Goal: Transaction & Acquisition: Purchase product/service

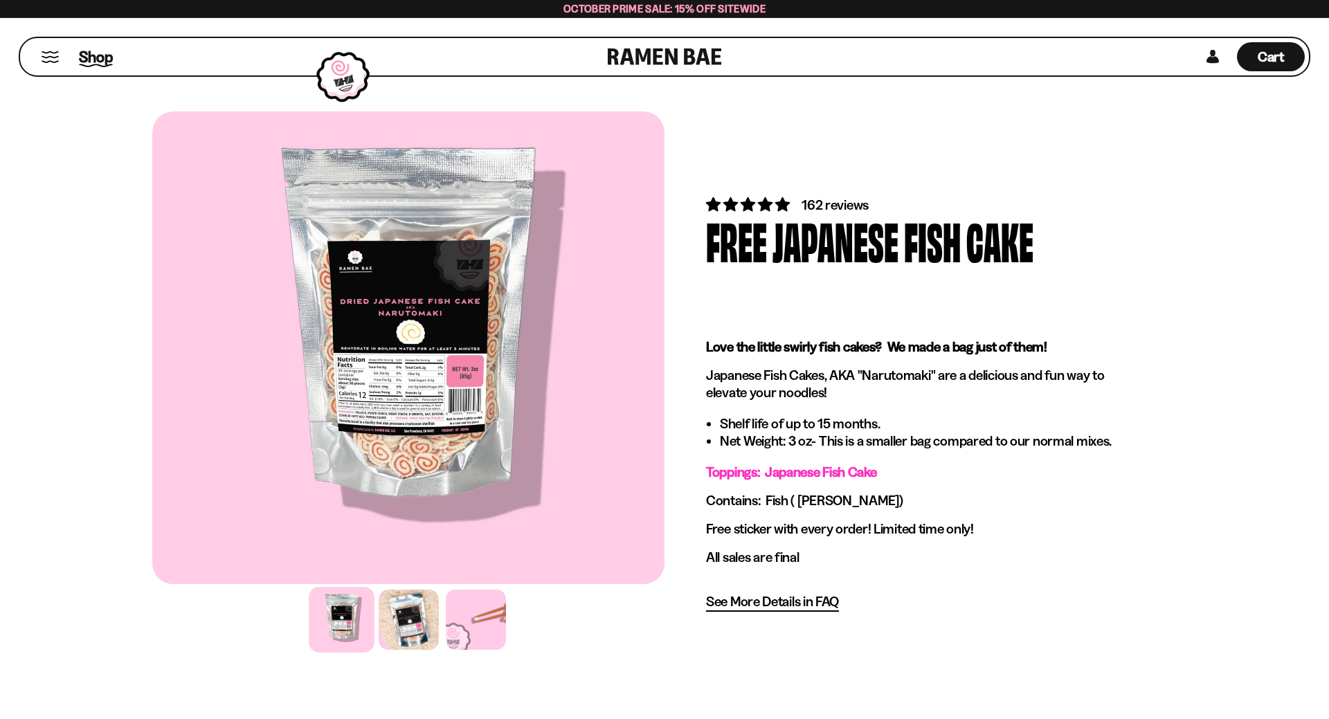
click at [99, 55] on span "Shop" at bounding box center [96, 56] width 34 height 21
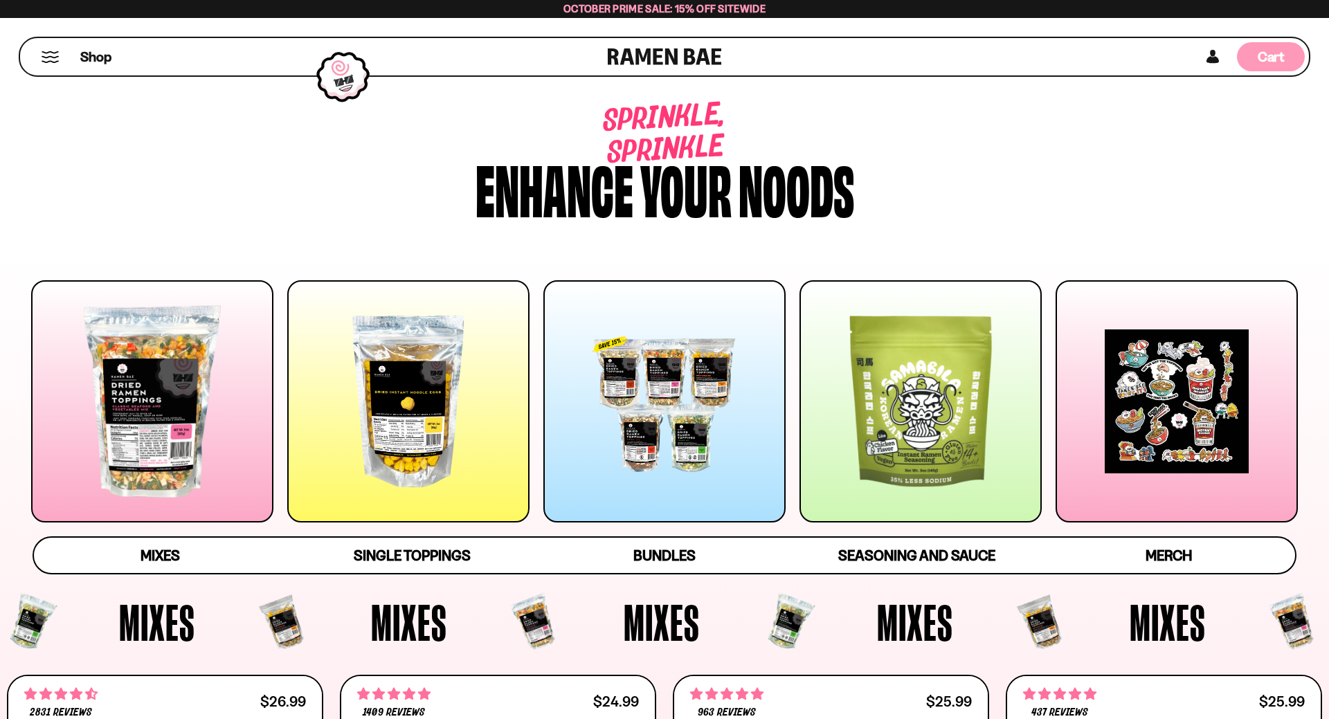
click at [1272, 66] on div "Cart D0381C2F-513E-4F90-8A41-6F0A75DCBAAA" at bounding box center [1271, 57] width 27 height 19
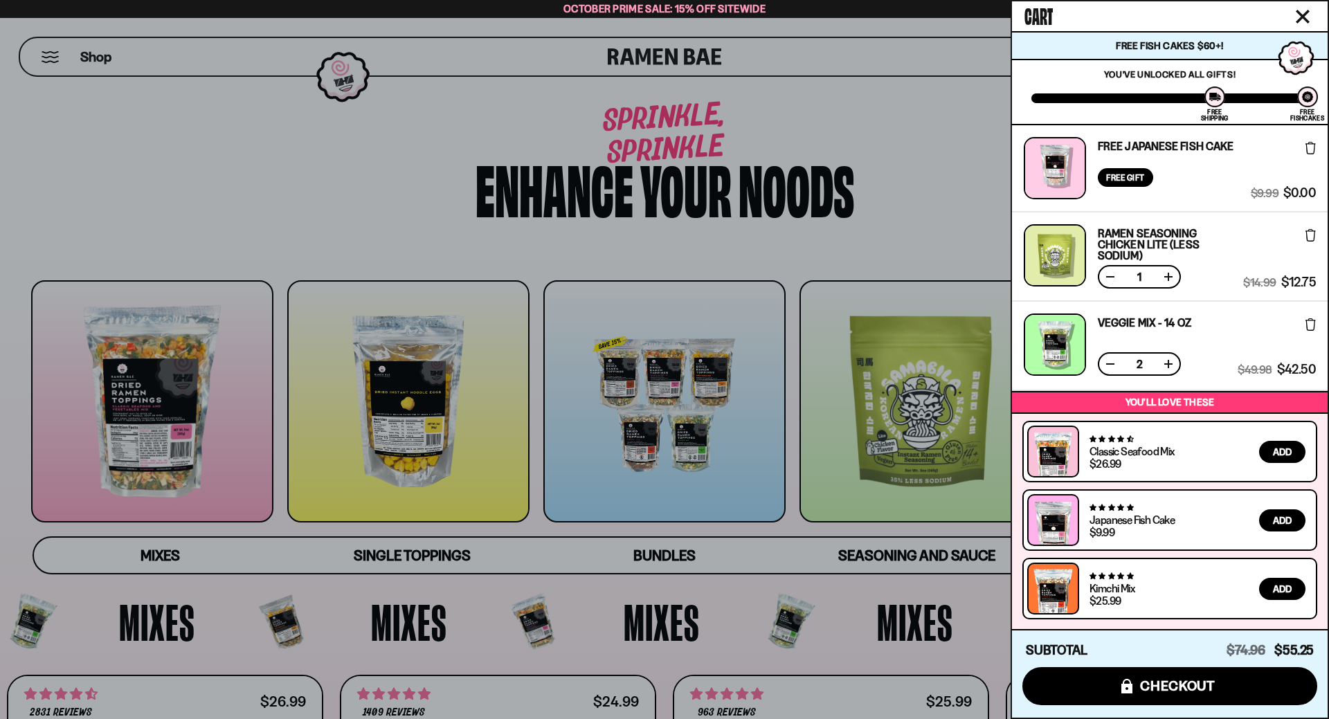
click at [1315, 151] on icon at bounding box center [1311, 148] width 10 height 12
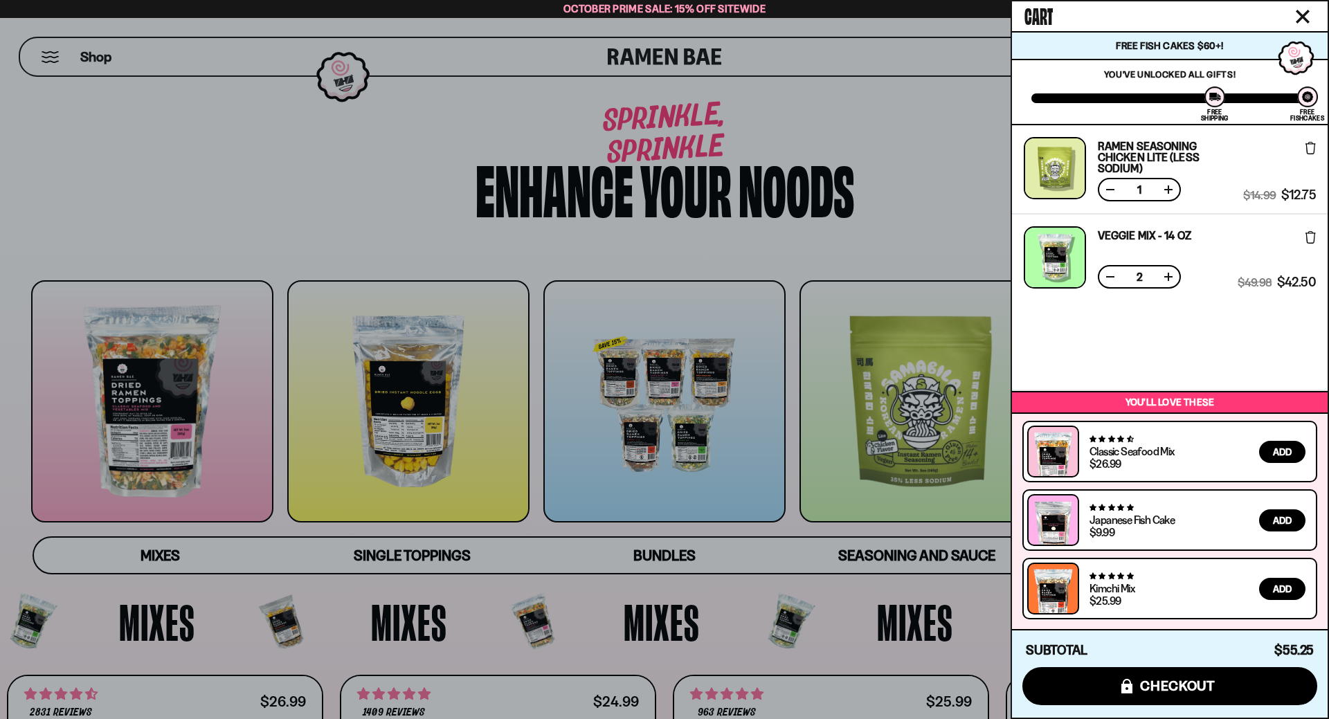
click at [945, 179] on div at bounding box center [664, 359] width 1329 height 719
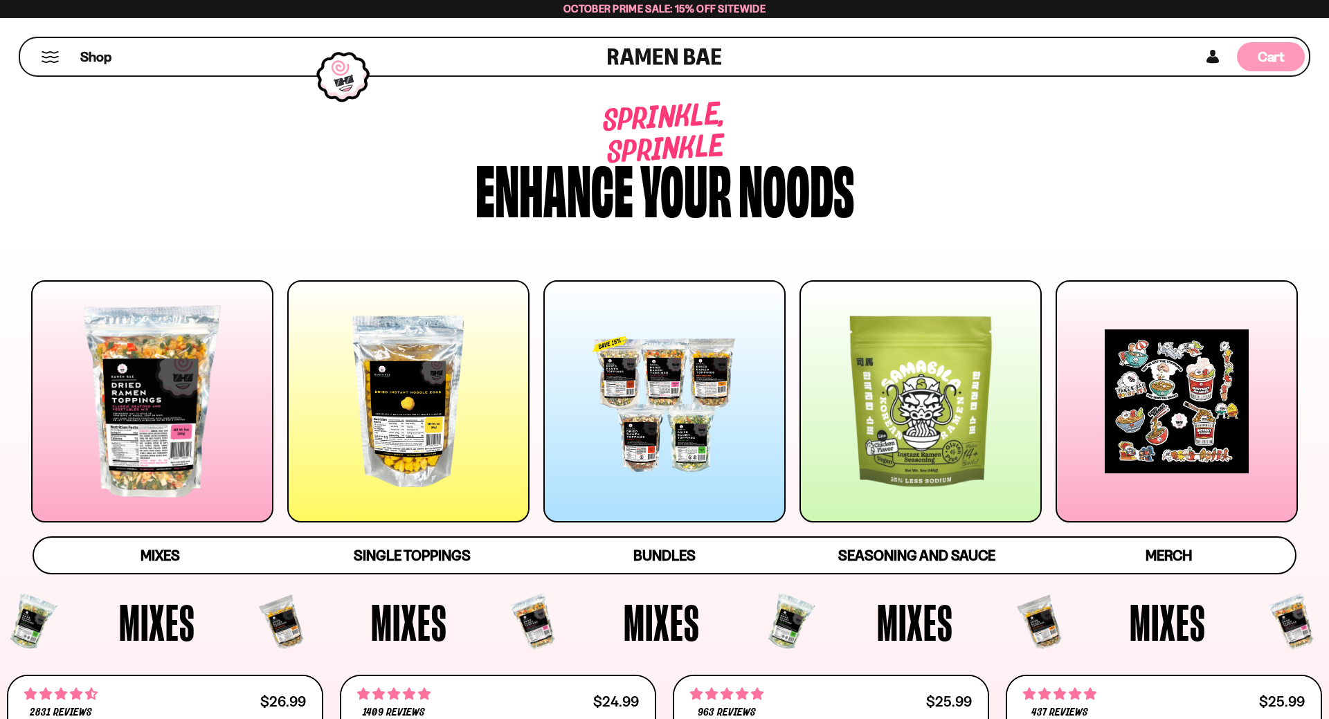
click at [1272, 61] on span "Cart" at bounding box center [1271, 56] width 27 height 17
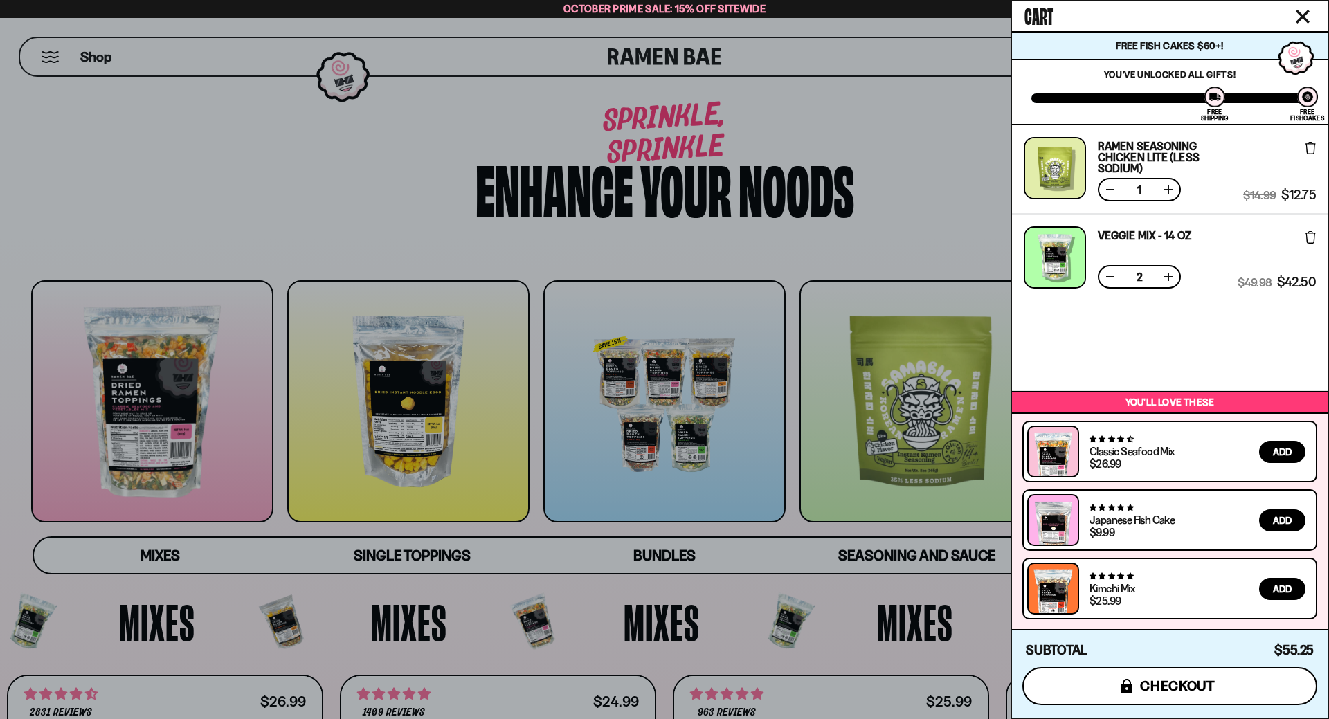
click at [1135, 692] on button "icons8-lock checkout" at bounding box center [1170, 686] width 295 height 38
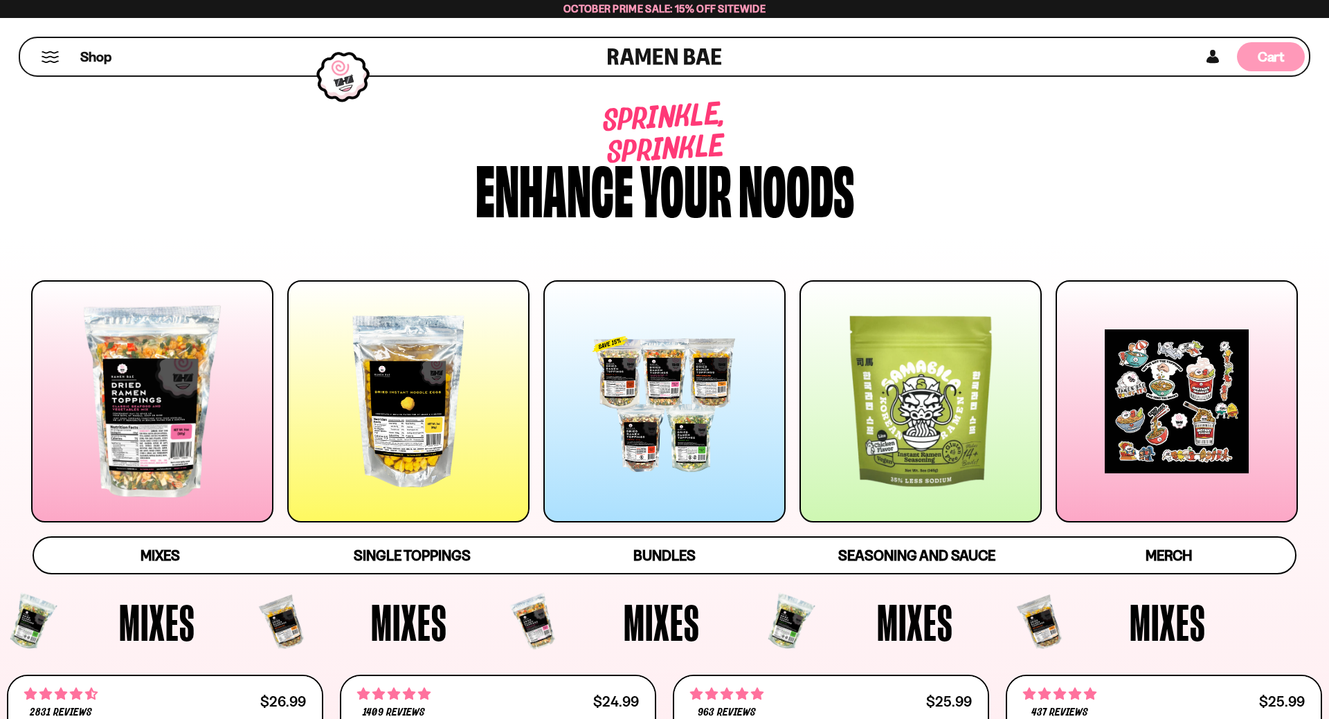
click at [1278, 60] on span "Cart" at bounding box center [1271, 56] width 27 height 17
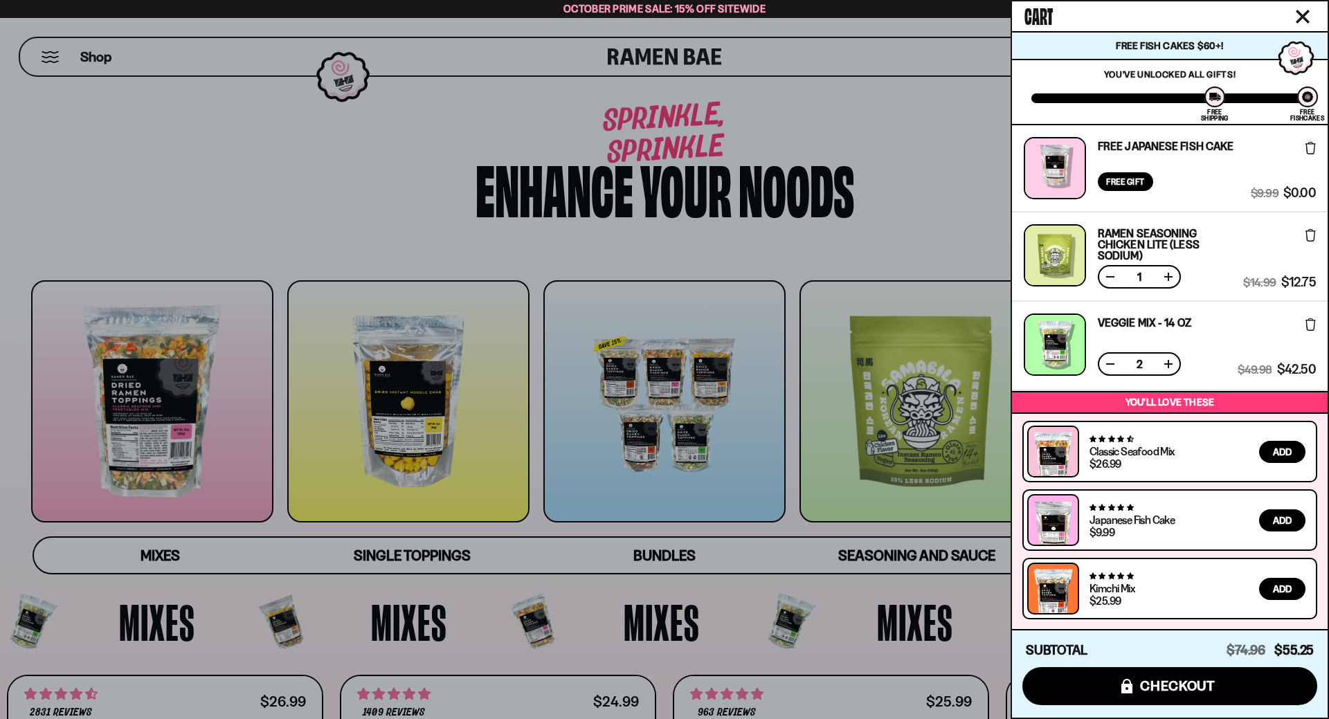
click at [1106, 366] on button at bounding box center [1111, 364] width 14 height 14
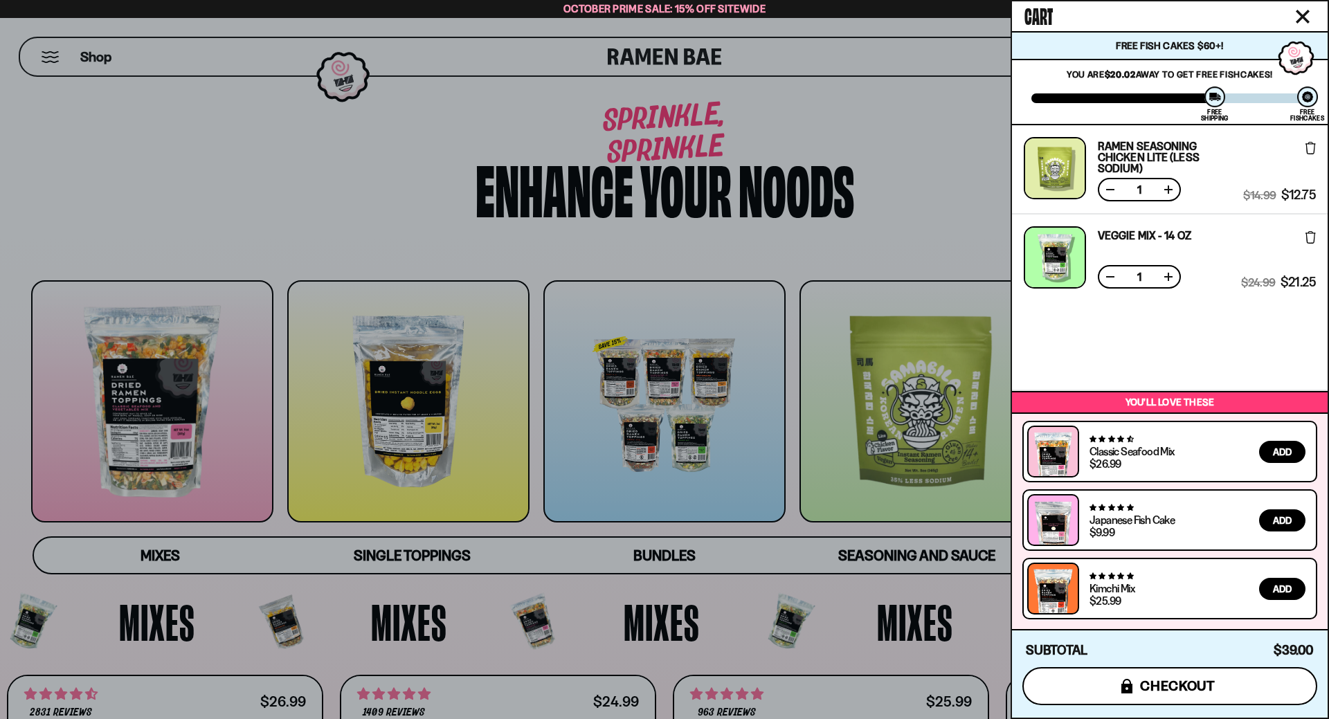
click at [1091, 686] on button "icons8-lock checkout" at bounding box center [1170, 686] width 295 height 38
